Goal: Task Accomplishment & Management: Manage account settings

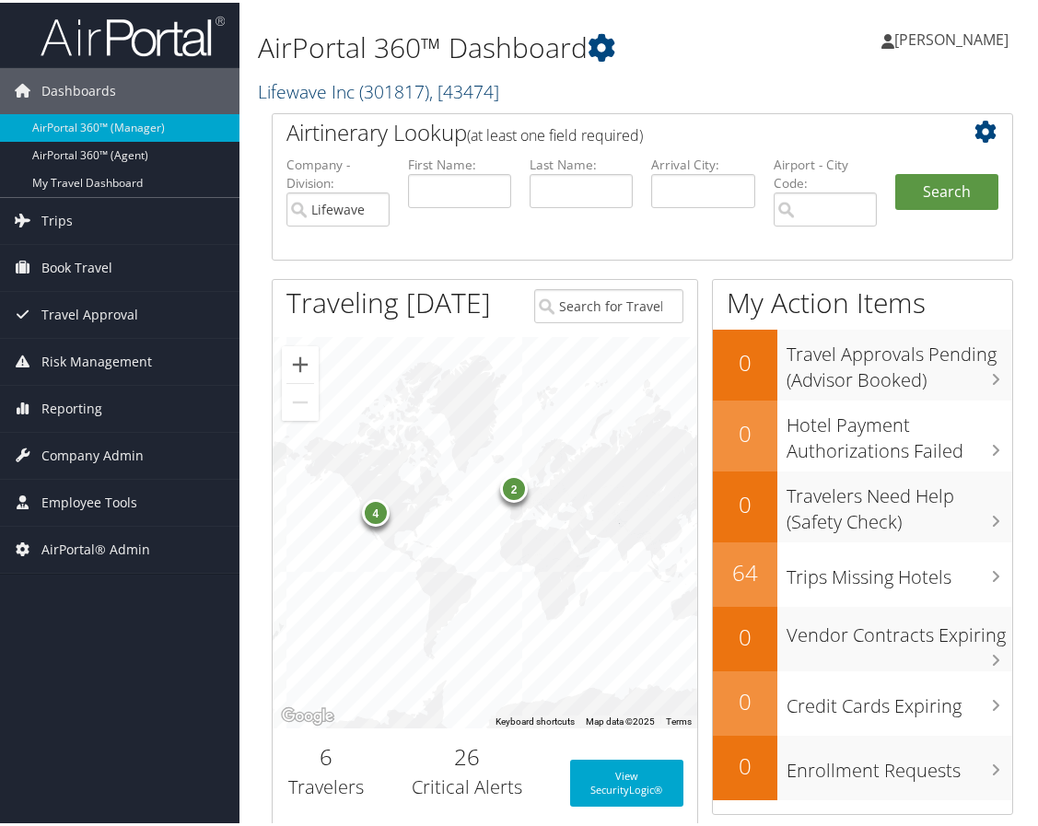
click at [398, 78] on span "( 301817 )" at bounding box center [394, 88] width 70 height 25
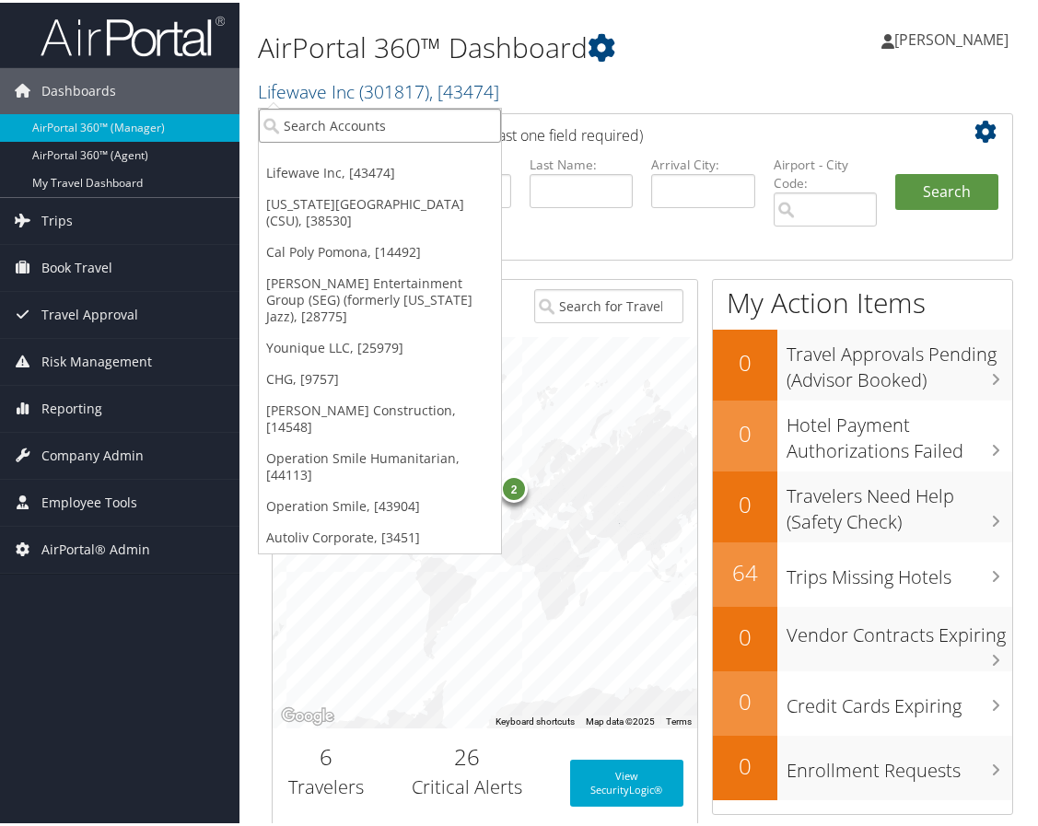
click at [366, 111] on input "search" at bounding box center [380, 123] width 242 height 34
type input "state of c"
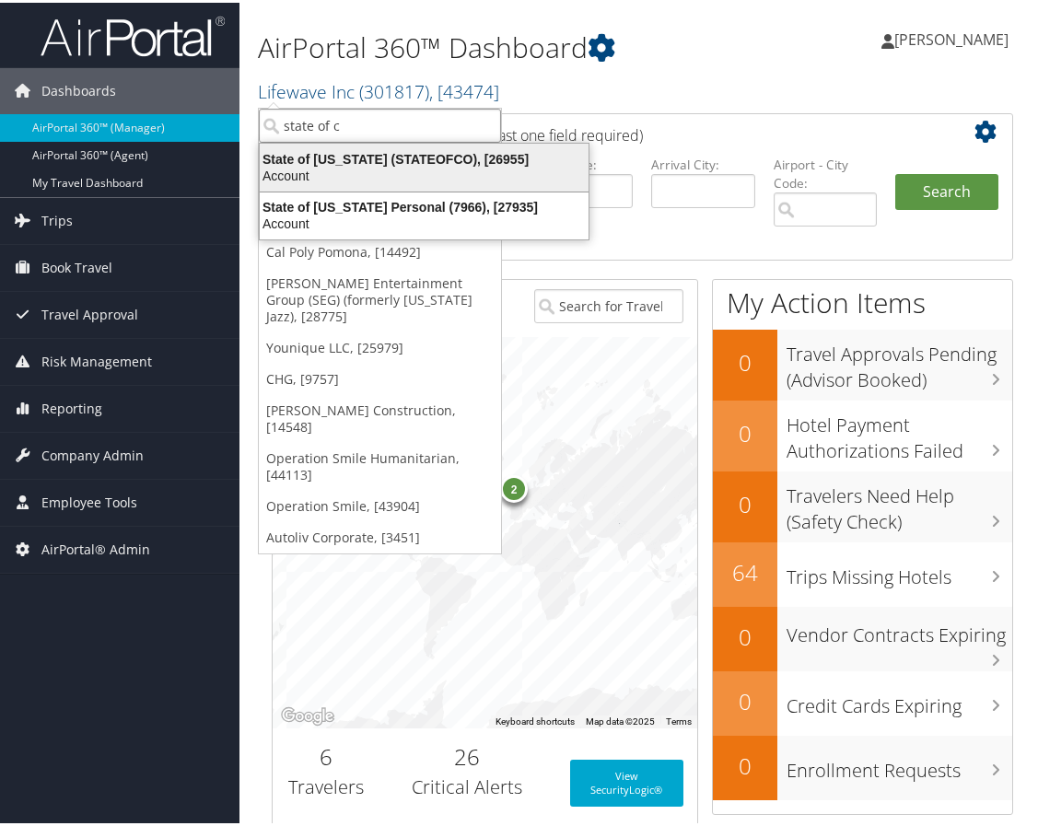
click at [339, 163] on div "State of Colorado (STATEOFCO), [26955]" at bounding box center [424, 156] width 351 height 17
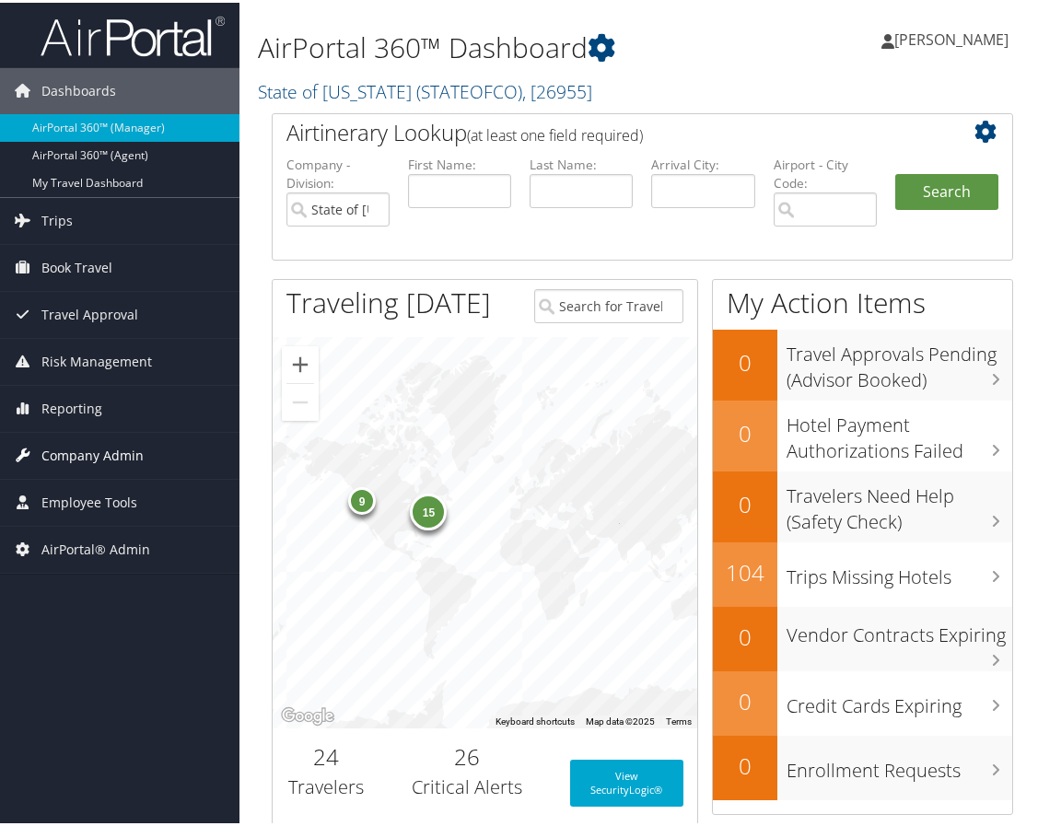
drag, startPoint x: 95, startPoint y: 494, endPoint x: 108, endPoint y: 463, distance: 33.0
click at [95, 494] on span "Employee Tools" at bounding box center [89, 500] width 96 height 46
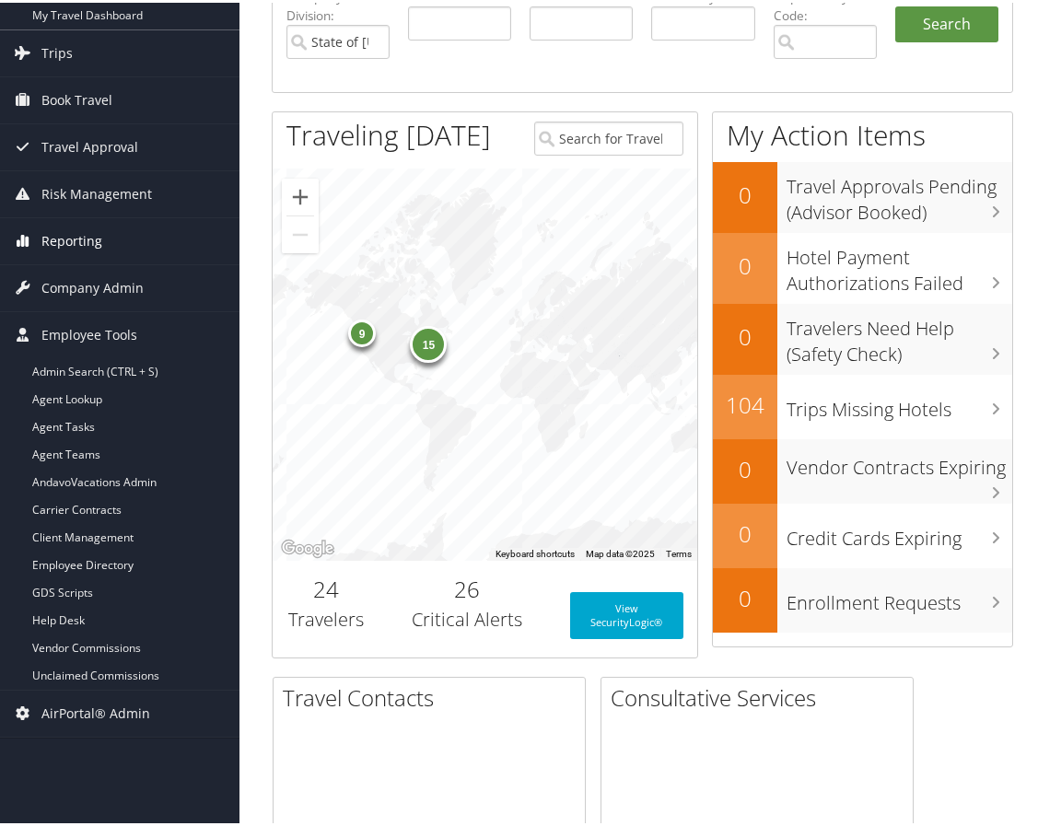
scroll to position [184, 0]
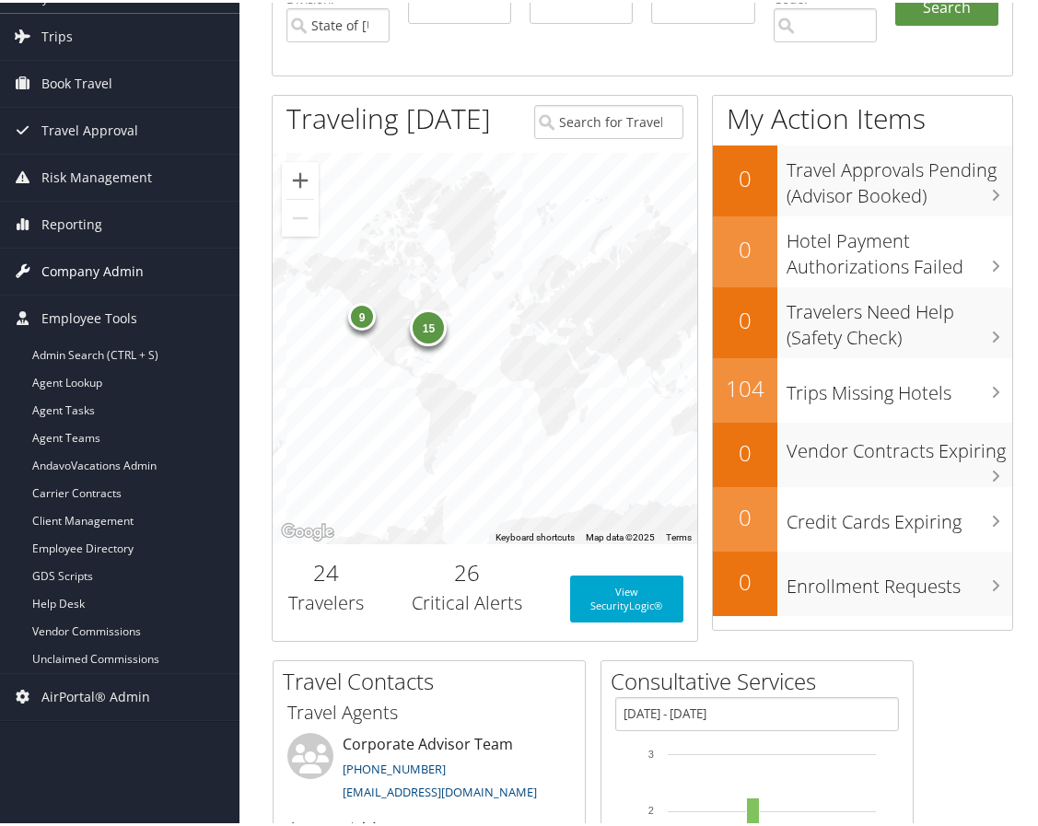
click at [95, 270] on span "Company Admin" at bounding box center [92, 269] width 102 height 46
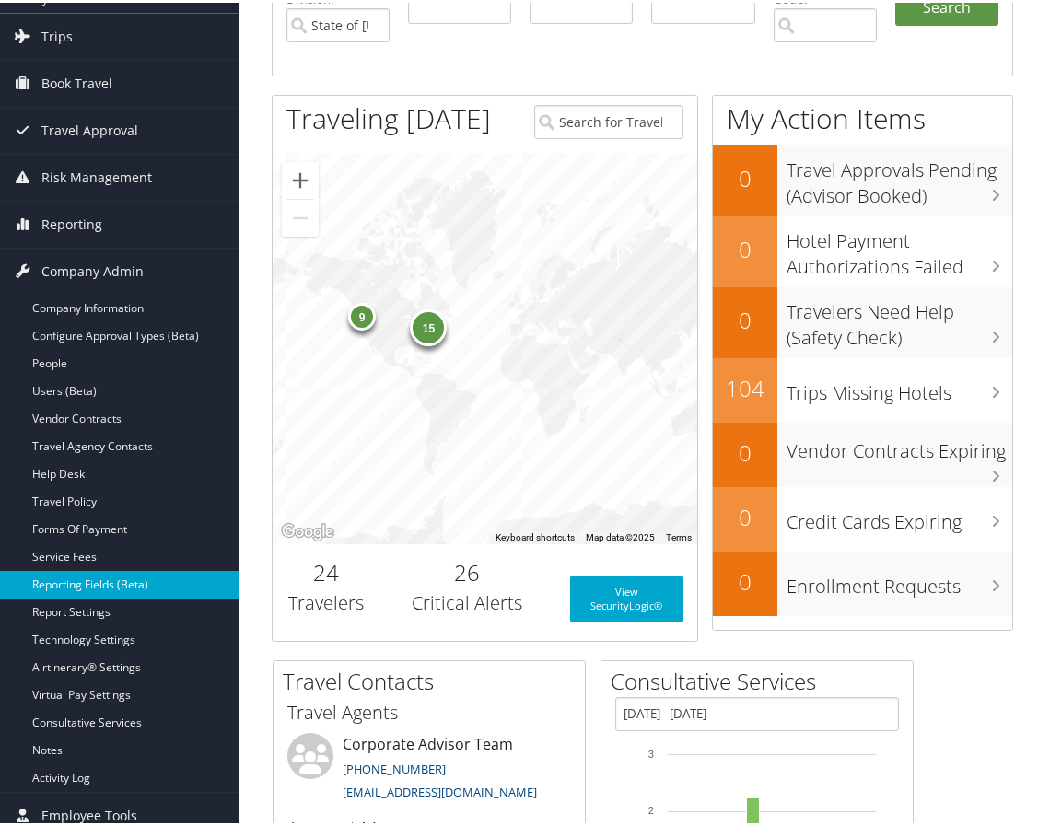
click at [101, 573] on link "Reporting Fields (Beta)" at bounding box center [120, 582] width 240 height 28
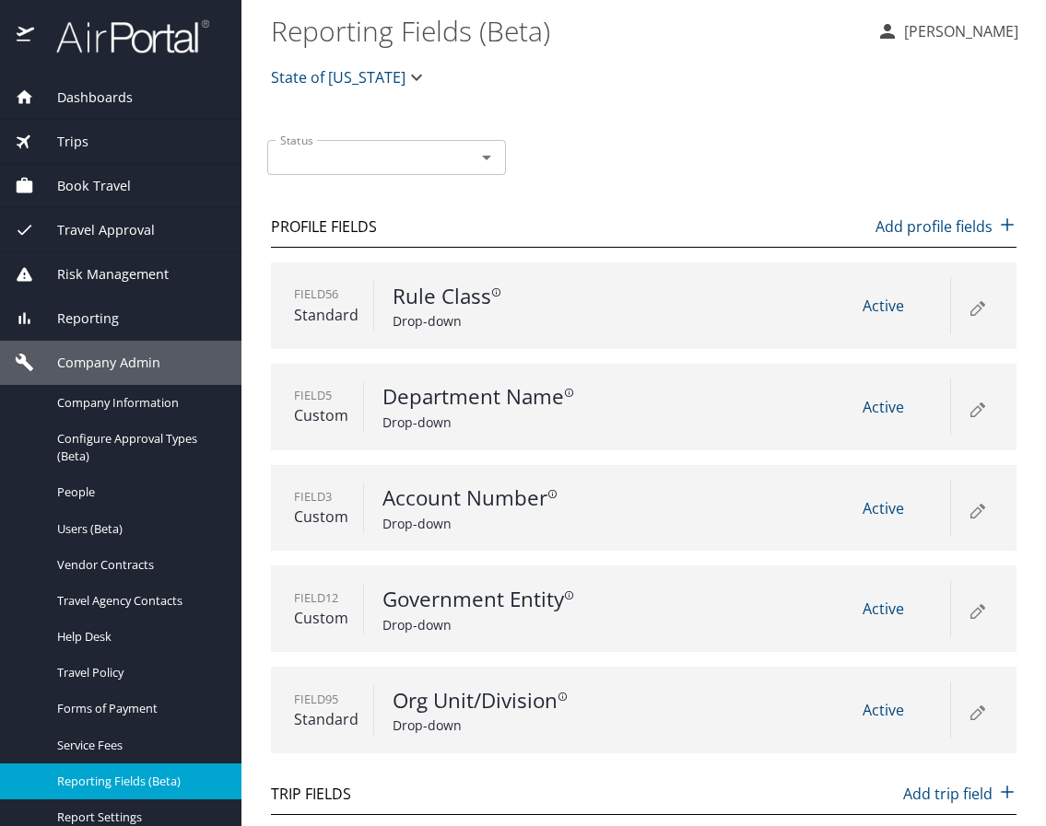
click at [966, 407] on icon at bounding box center [977, 408] width 22 height 22
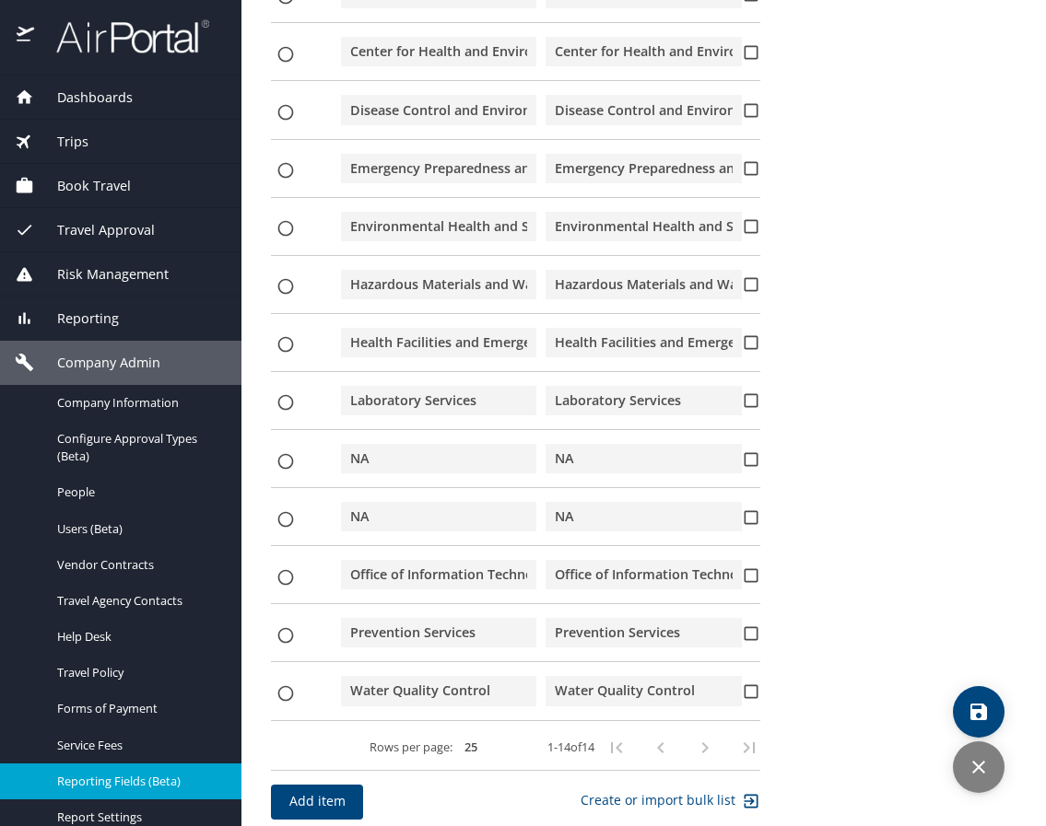
scroll to position [882, 0]
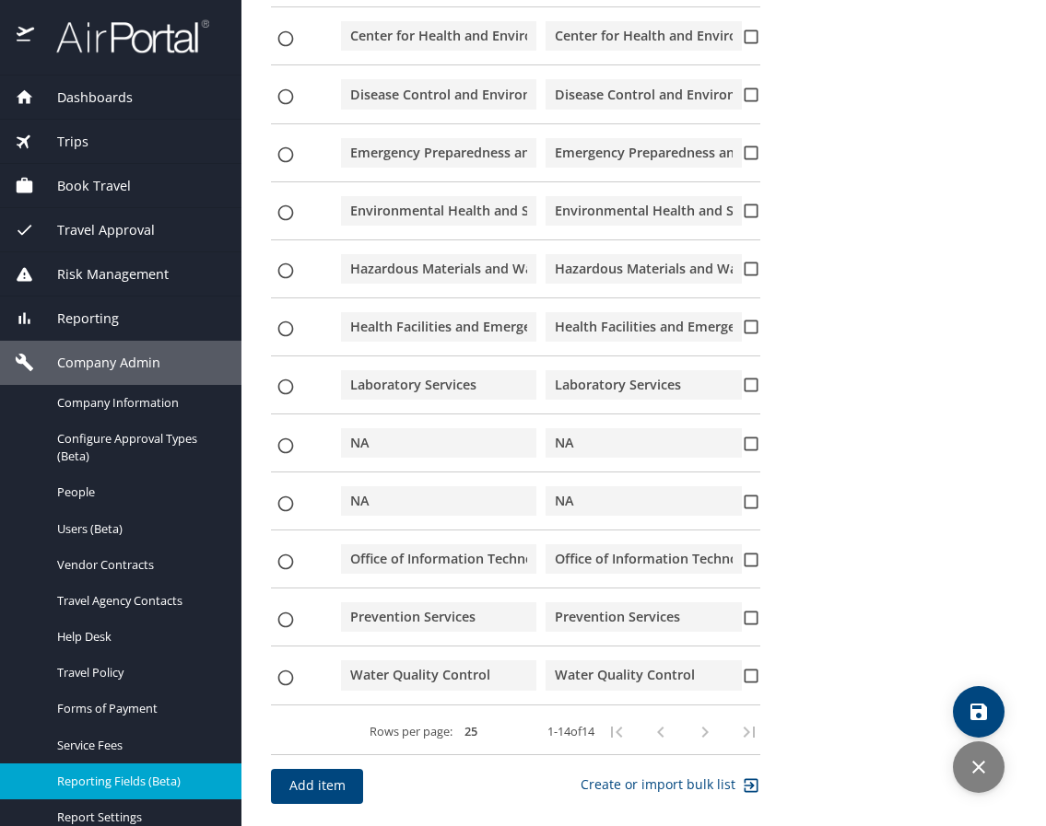
click at [972, 765] on icon "discard" at bounding box center [978, 767] width 22 height 22
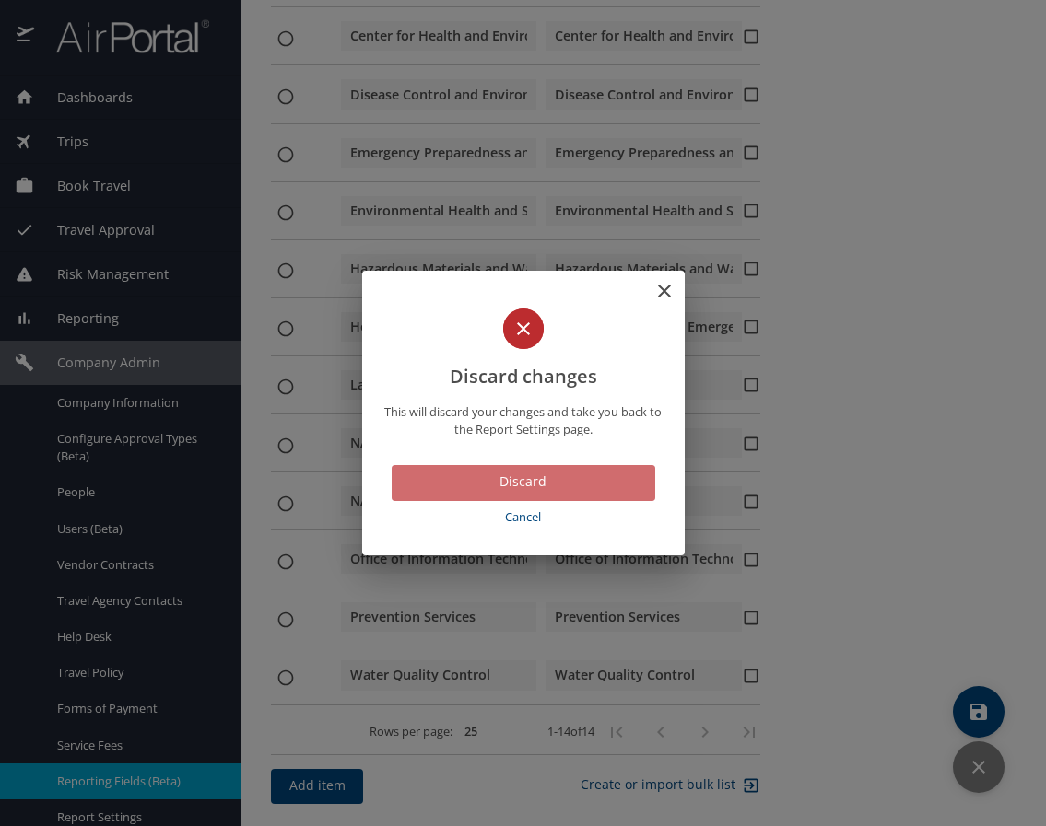
click at [532, 488] on span "Discard" at bounding box center [523, 482] width 234 height 23
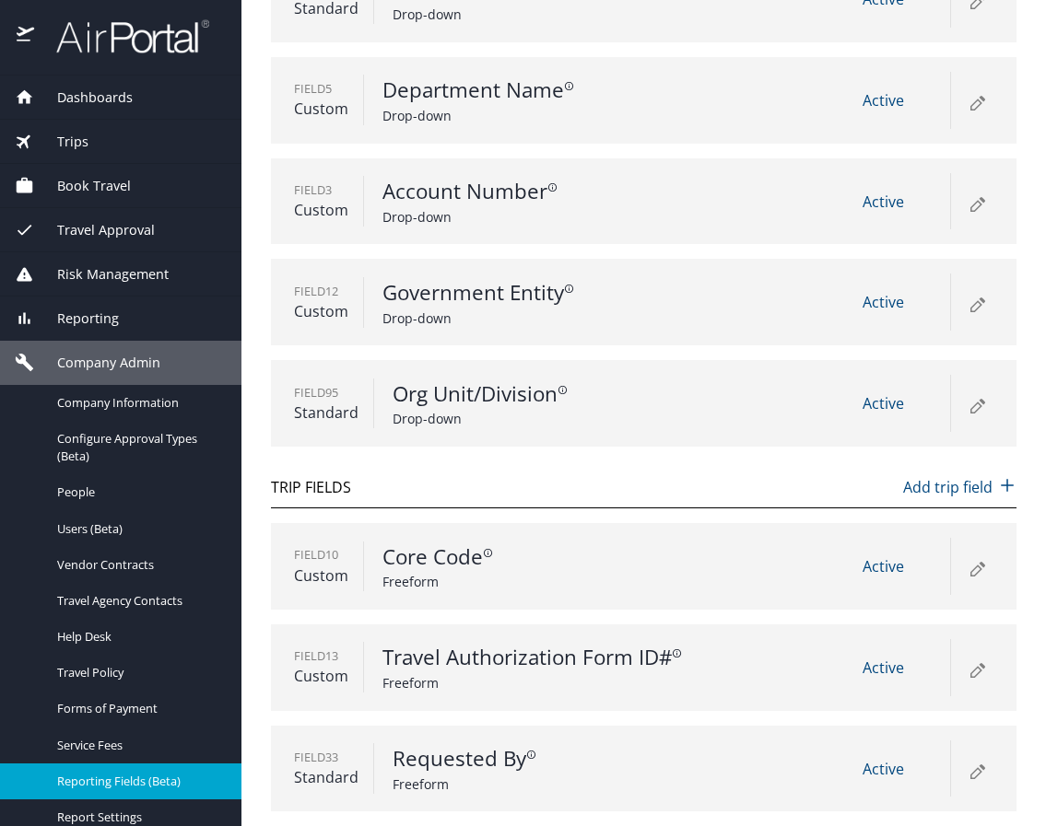
click at [978, 404] on icon at bounding box center [977, 404] width 22 height 22
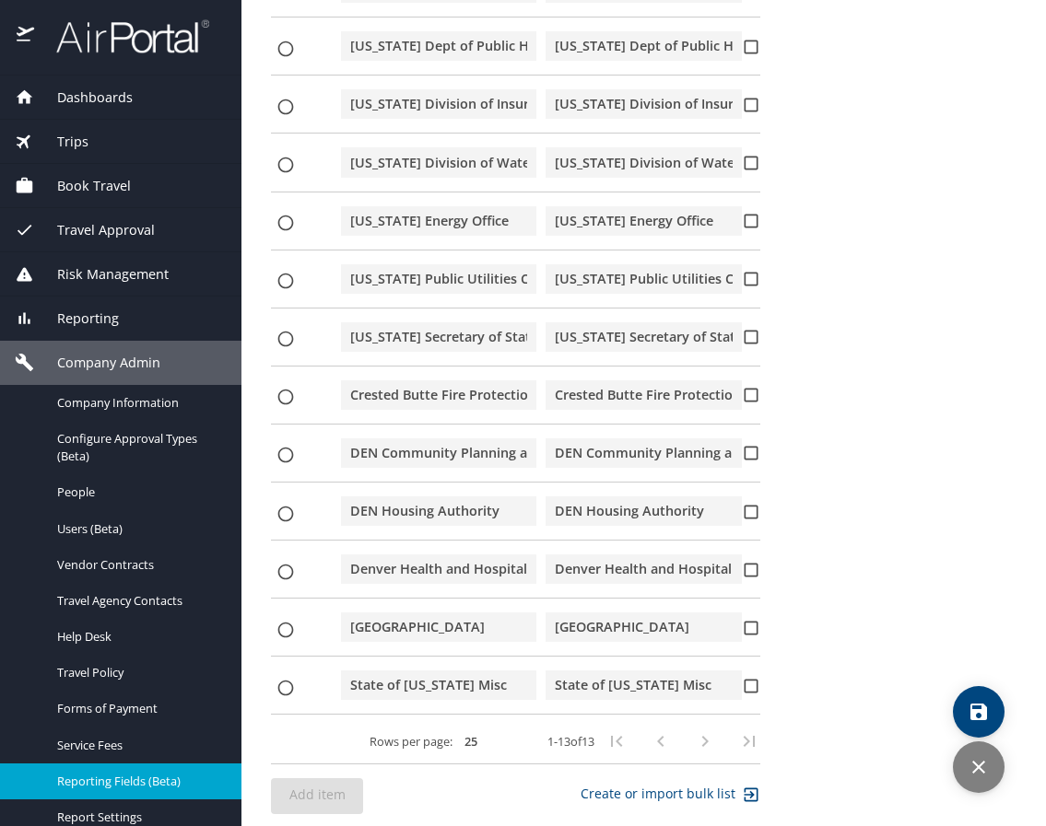
scroll to position [732, 0]
